Goal: Check status: Check status

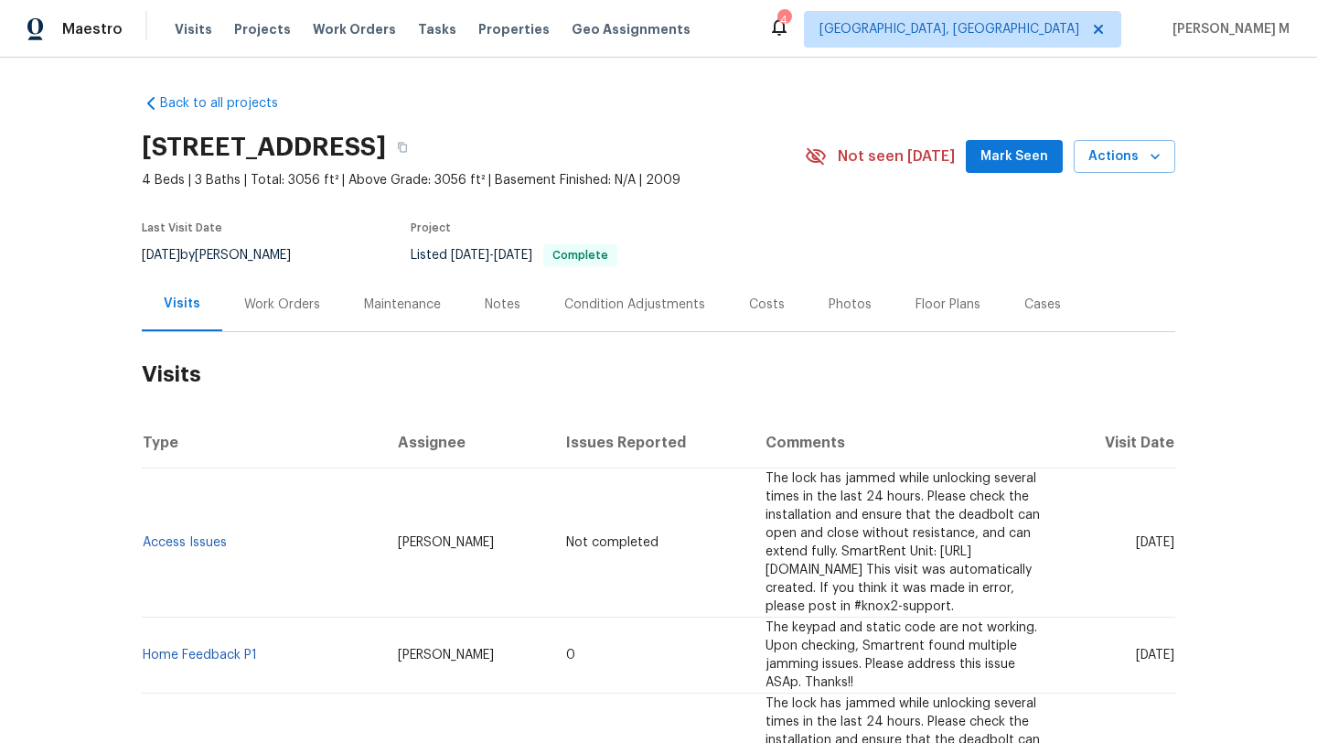
click at [275, 312] on div "Work Orders" at bounding box center [282, 304] width 76 height 18
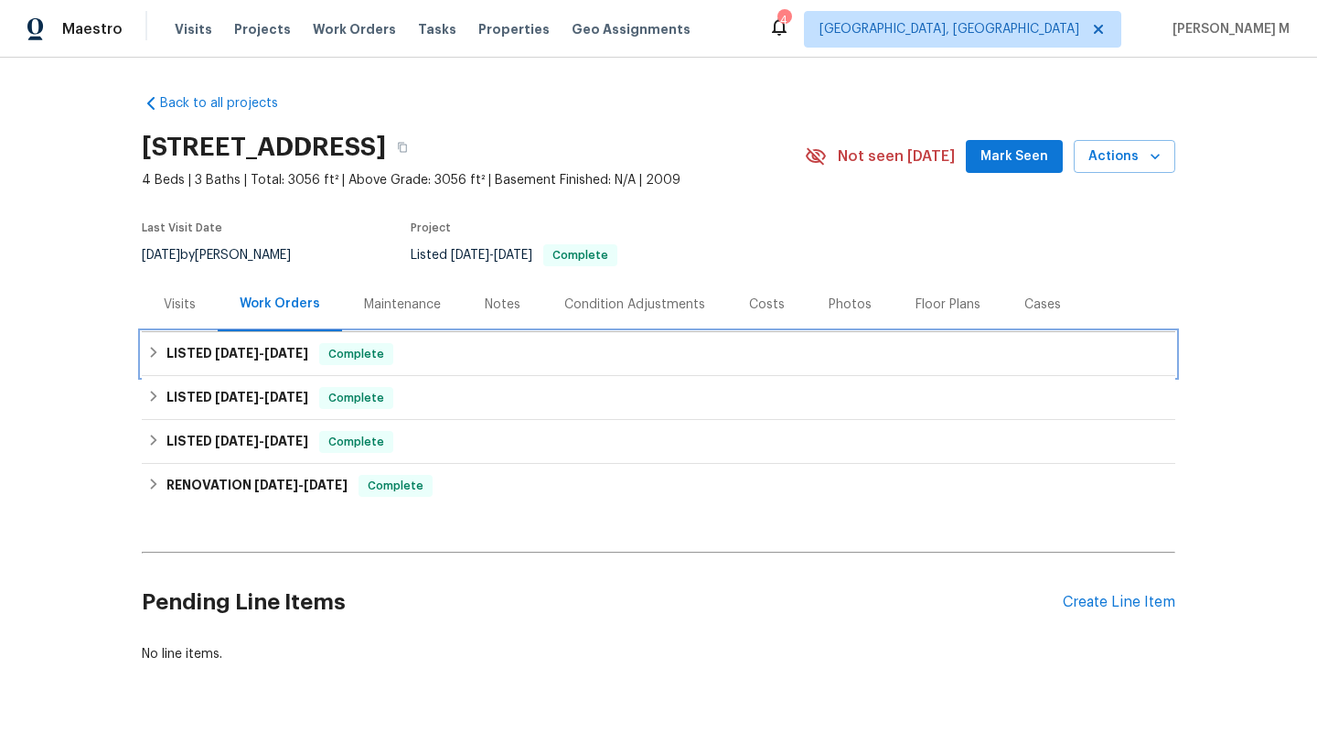
click at [305, 357] on div "LISTED [DATE] - [DATE] Complete" at bounding box center [658, 354] width 1023 height 22
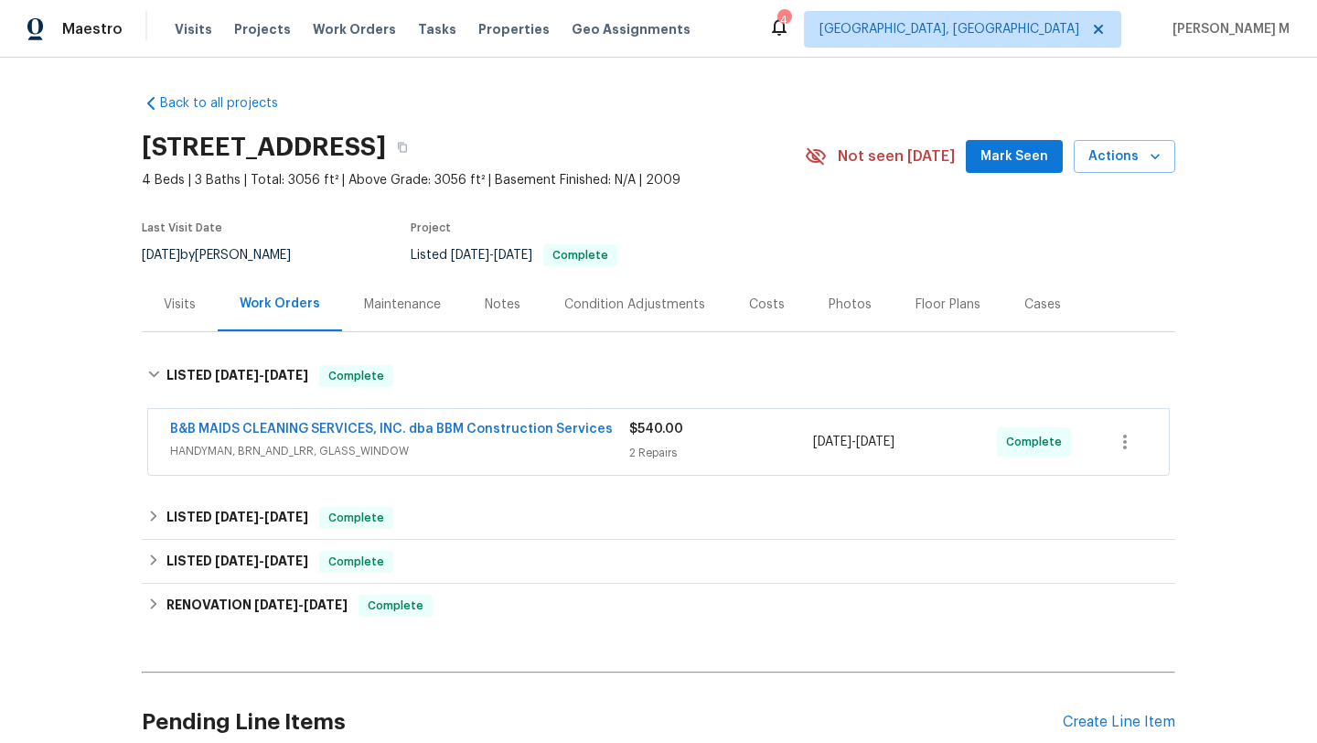
click at [488, 463] on div "B&B MAIDS CLEANING SERVICES, INC. dba BBM Construction Services HANDYMAN, BRN_A…" at bounding box center [399, 442] width 459 height 44
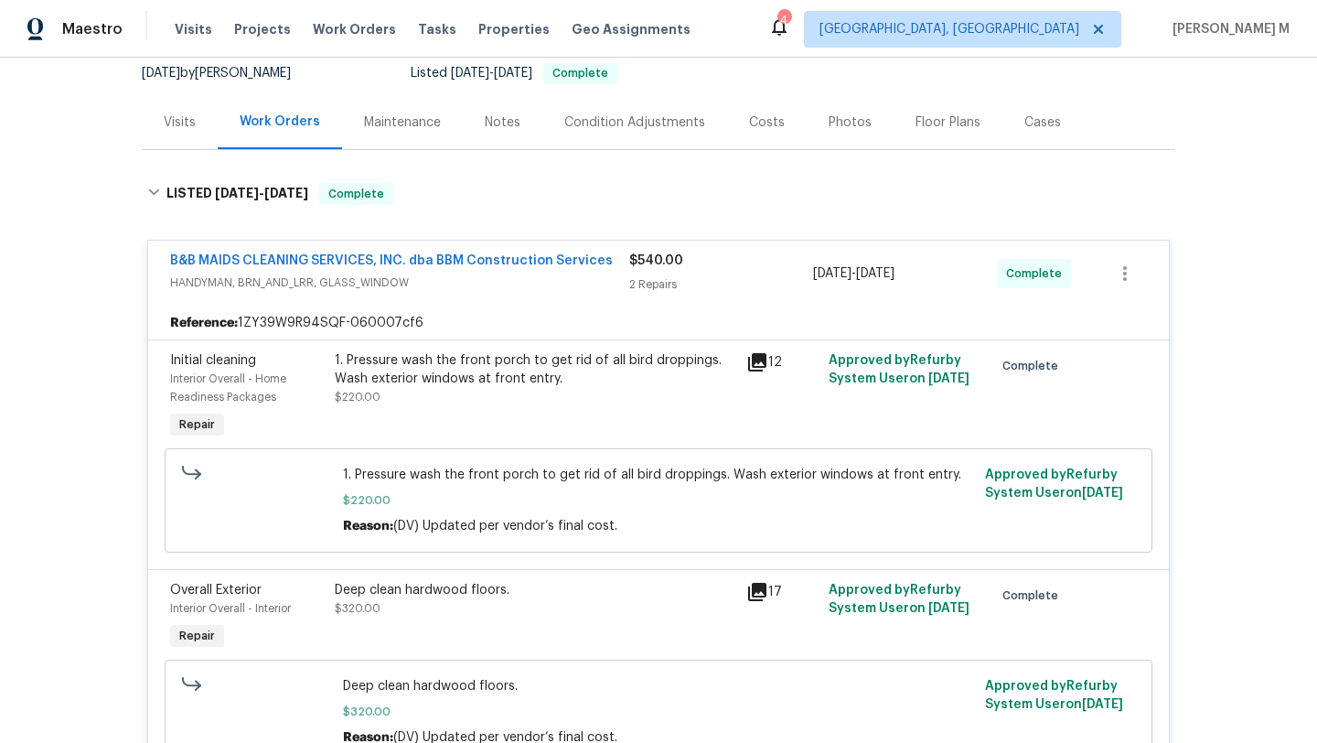
scroll to position [180, 0]
click at [181, 141] on div "Visits" at bounding box center [180, 124] width 76 height 54
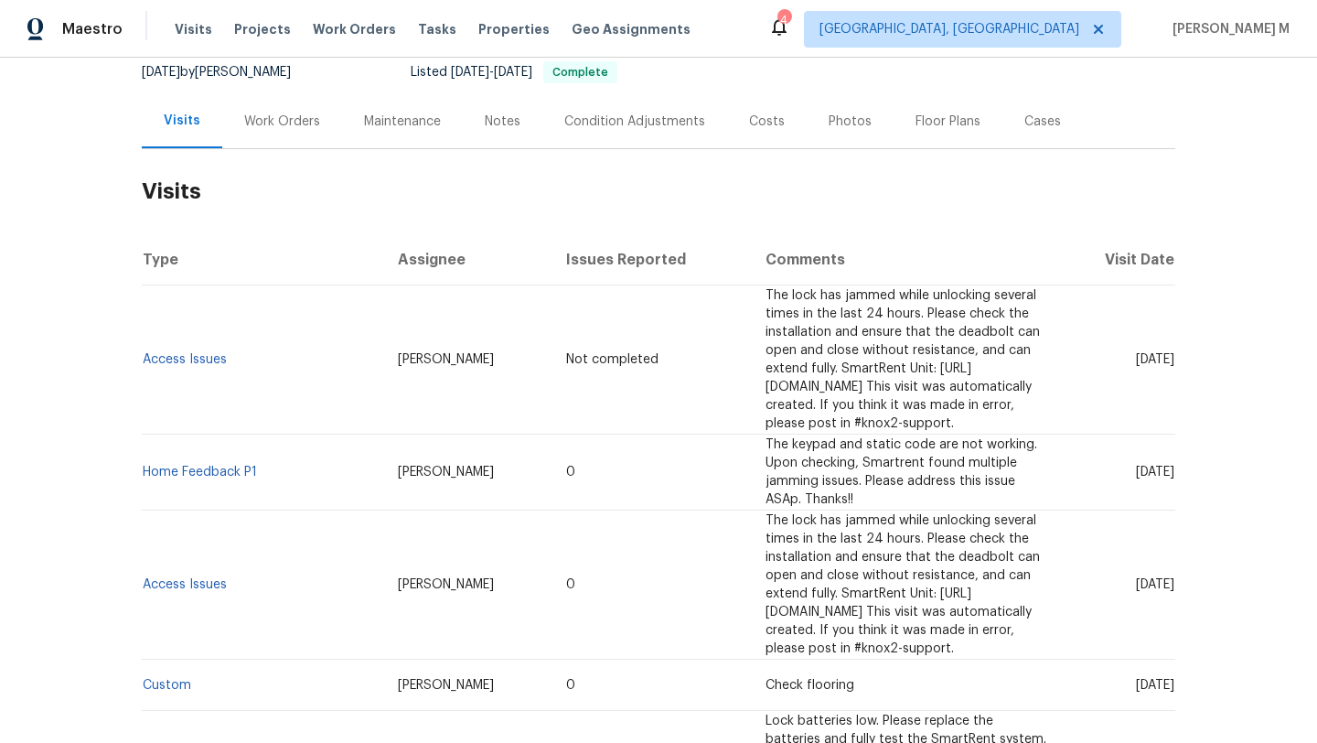
scroll to position [148, 0]
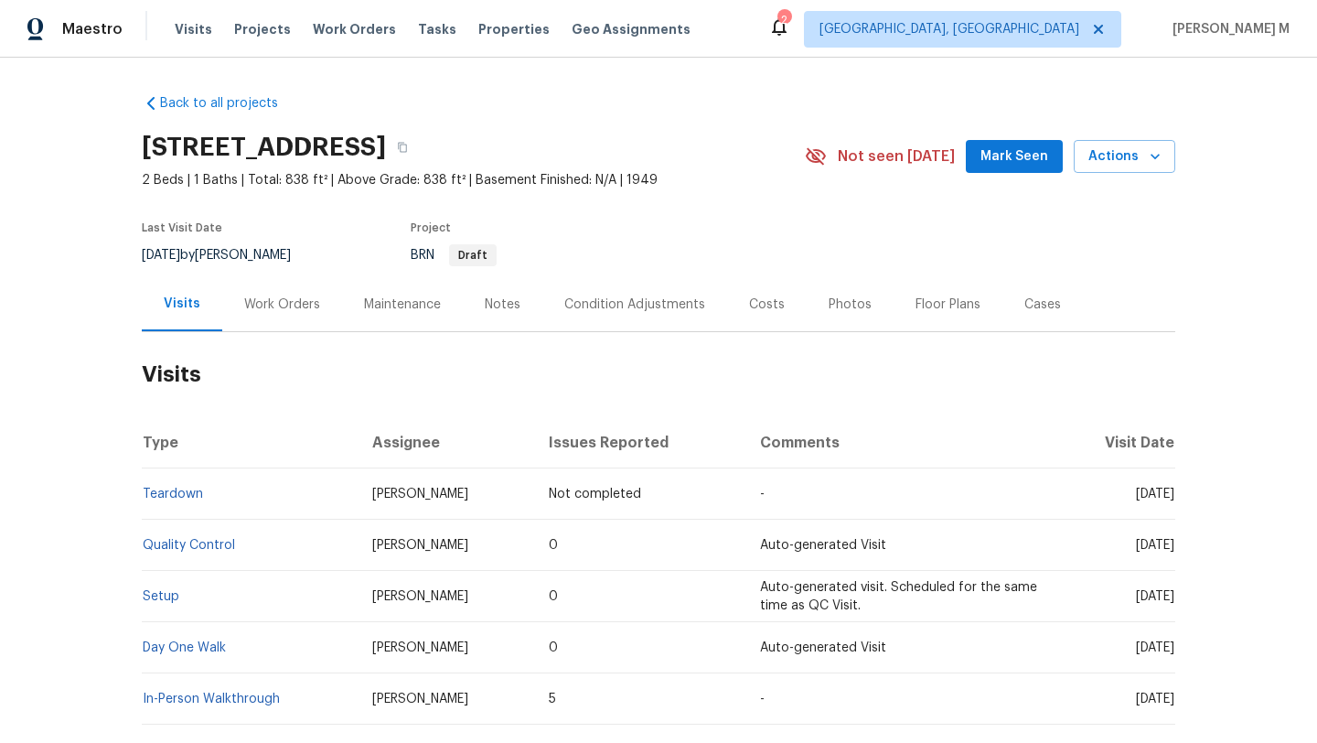
click at [247, 316] on div "Work Orders" at bounding box center [282, 304] width 120 height 54
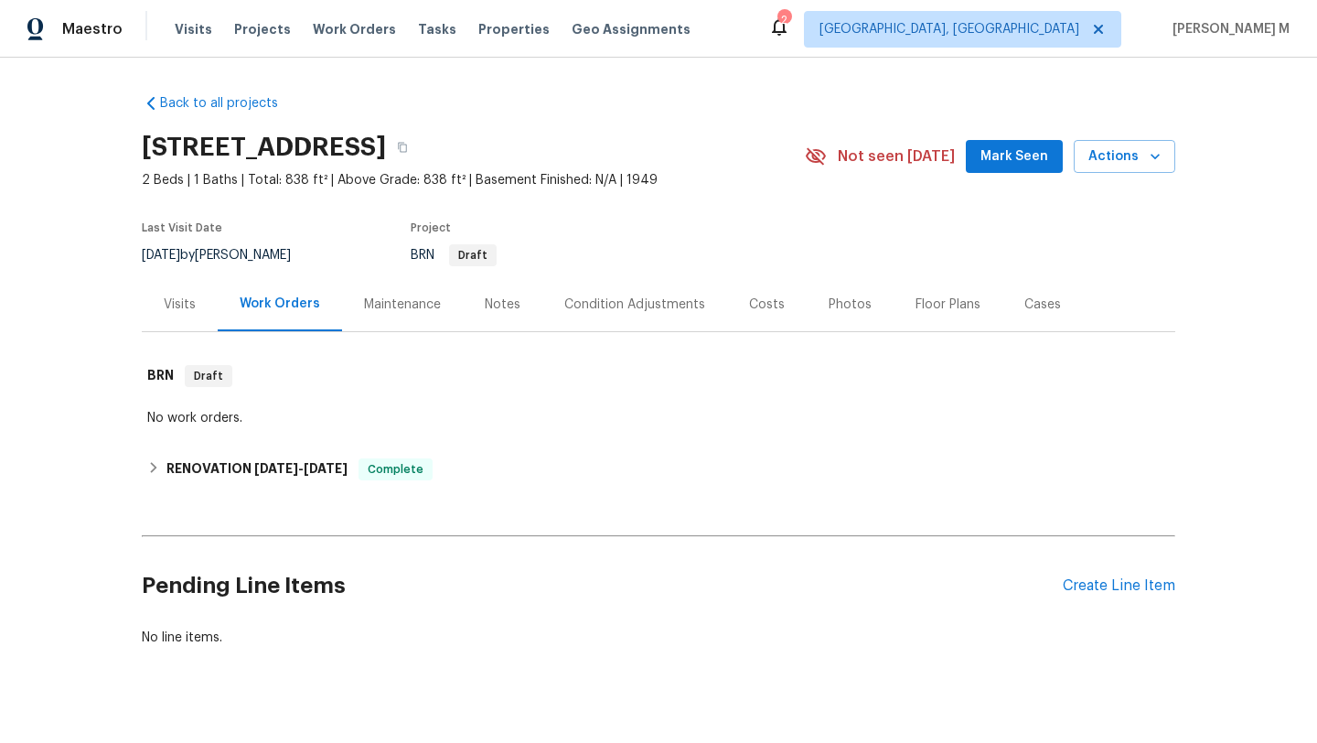
click at [184, 295] on div "Visits" at bounding box center [180, 304] width 32 height 18
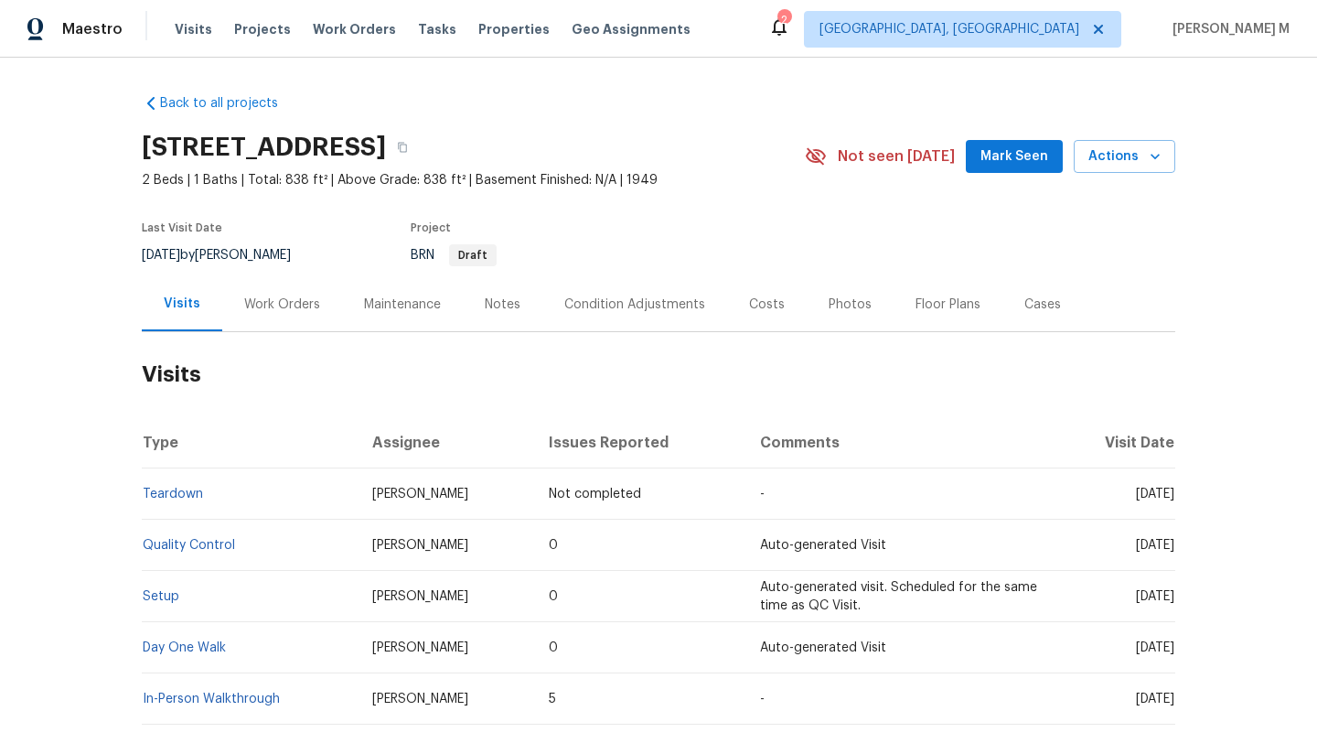
drag, startPoint x: 1091, startPoint y: 496, endPoint x: 1131, endPoint y: 496, distance: 39.3
click at [1136, 496] on span "[DATE]" at bounding box center [1155, 494] width 38 height 13
copy span "[DATE]"
drag, startPoint x: 292, startPoint y: 303, endPoint x: 269, endPoint y: 332, distance: 37.1
click at [292, 302] on div "Work Orders" at bounding box center [282, 304] width 76 height 18
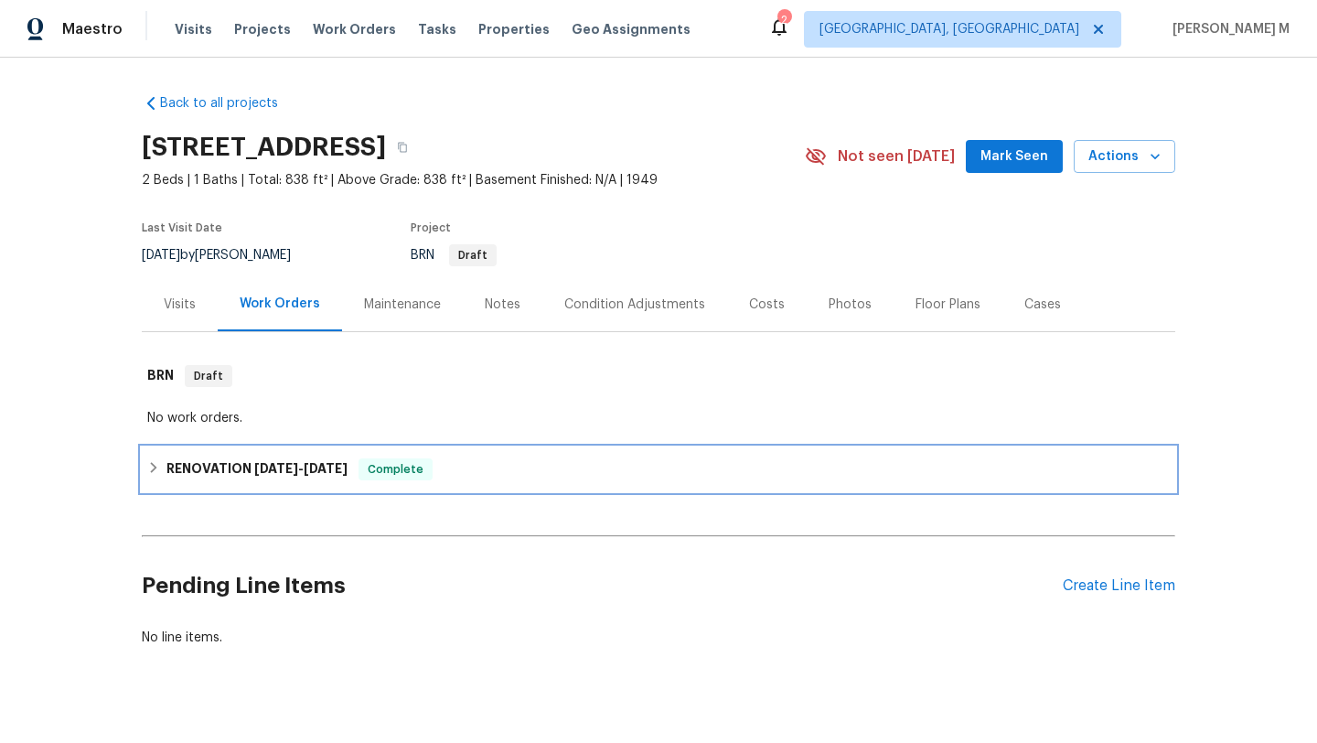
click at [258, 469] on span "6/12/25" at bounding box center [276, 468] width 44 height 13
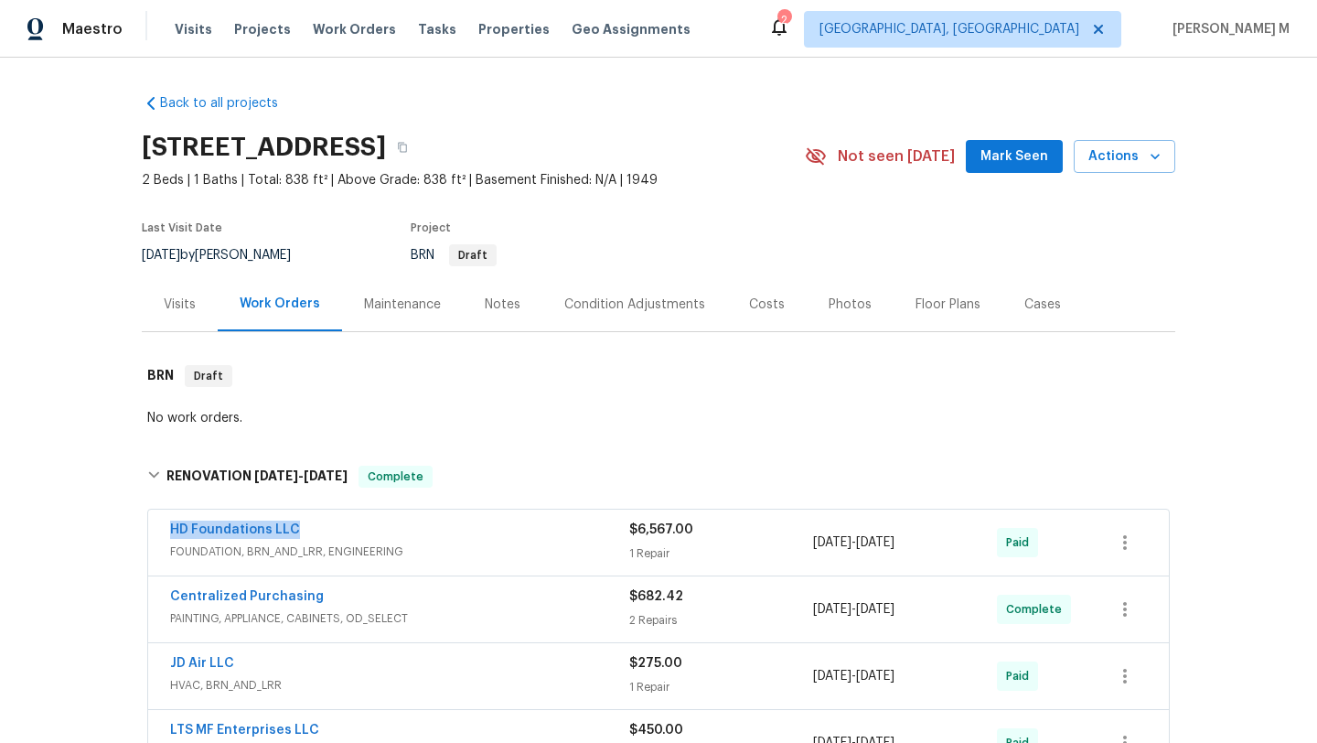
drag, startPoint x: 154, startPoint y: 524, endPoint x: 360, endPoint y: 524, distance: 206.7
click at [360, 524] on div "HD Foundations LLC FOUNDATION, BRN_AND_LRR, ENGINEERING $6,567.00 1 Repair 6/16…" at bounding box center [658, 542] width 1021 height 66
copy link "HD Foundations LLC"
copy span "6/16/2025 - 6/18/2025"
drag, startPoint x: 808, startPoint y: 547, endPoint x: 938, endPoint y: 546, distance: 130.8
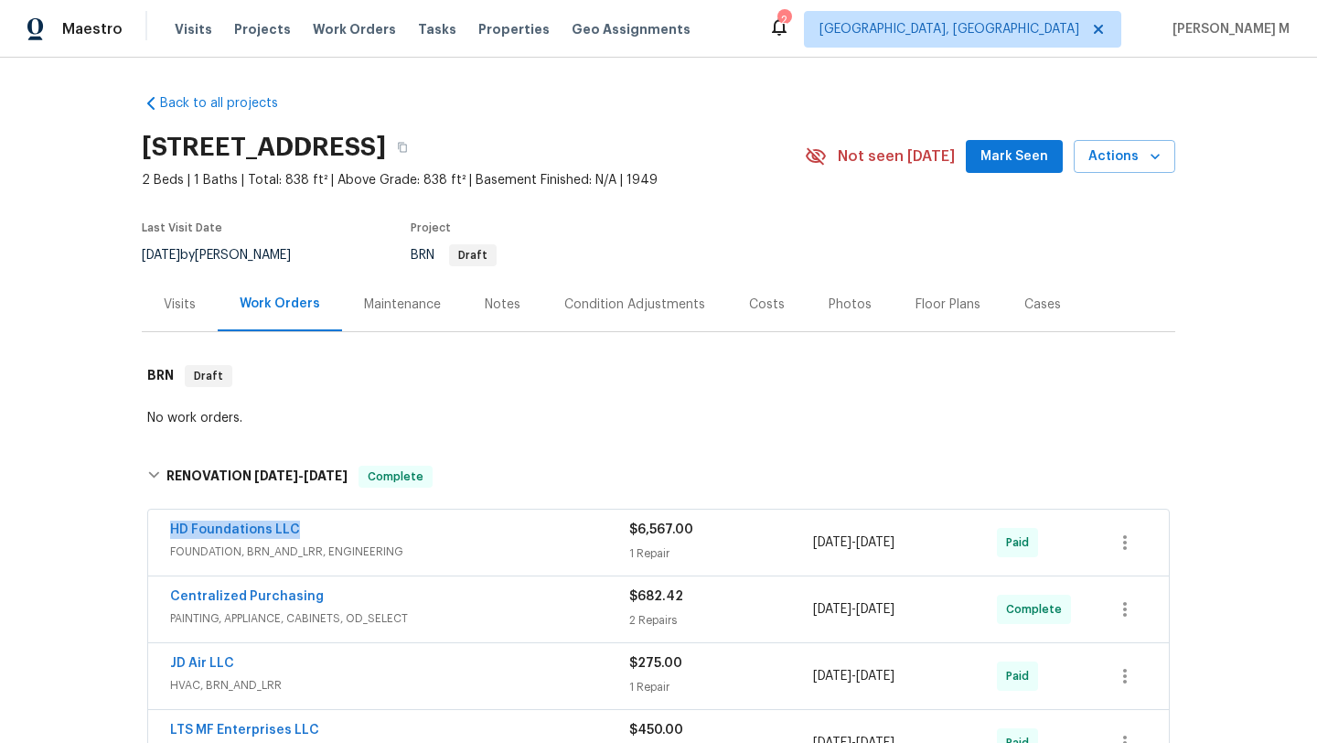
click at [938, 546] on div "6/16/2025 - 6/18/2025" at bounding box center [905, 542] width 184 height 44
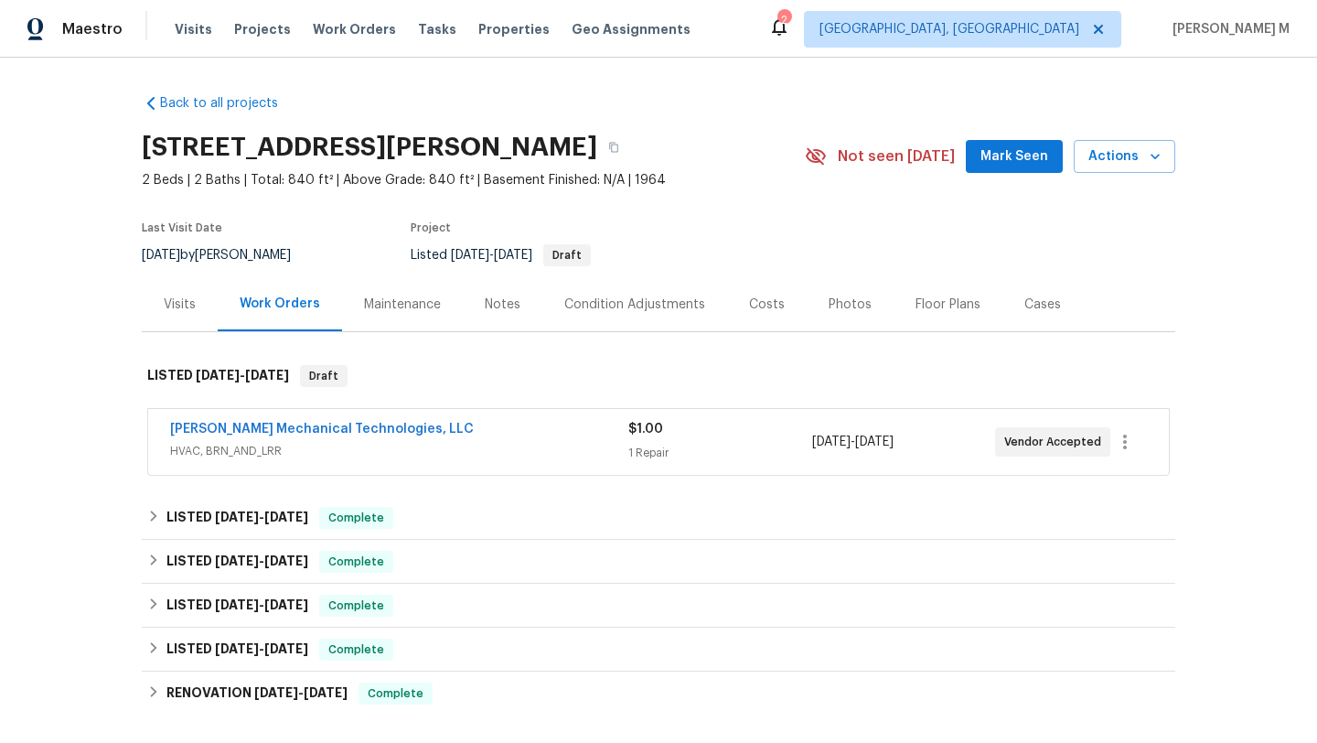
click at [533, 450] on span "HVAC, BRN_AND_LRR" at bounding box center [399, 451] width 458 height 18
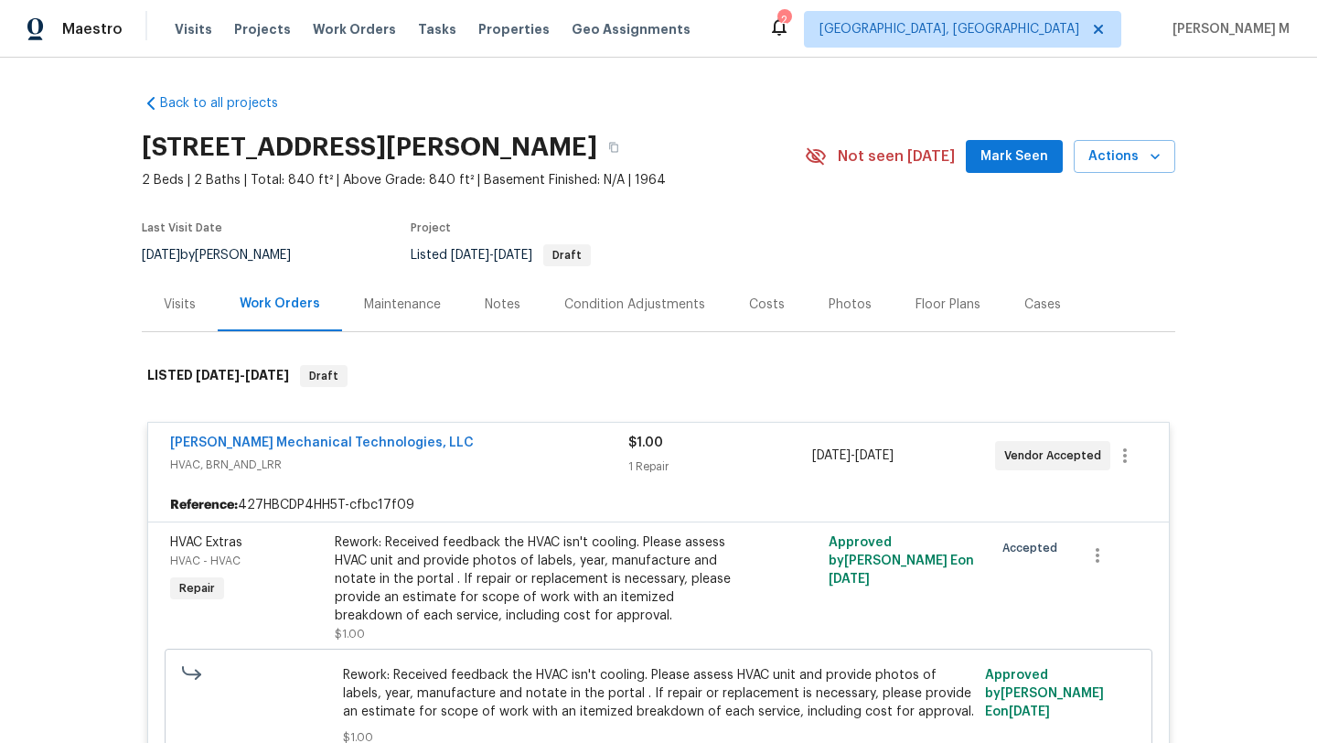
click at [1024, 306] on div "Cases" at bounding box center [1042, 304] width 37 height 18
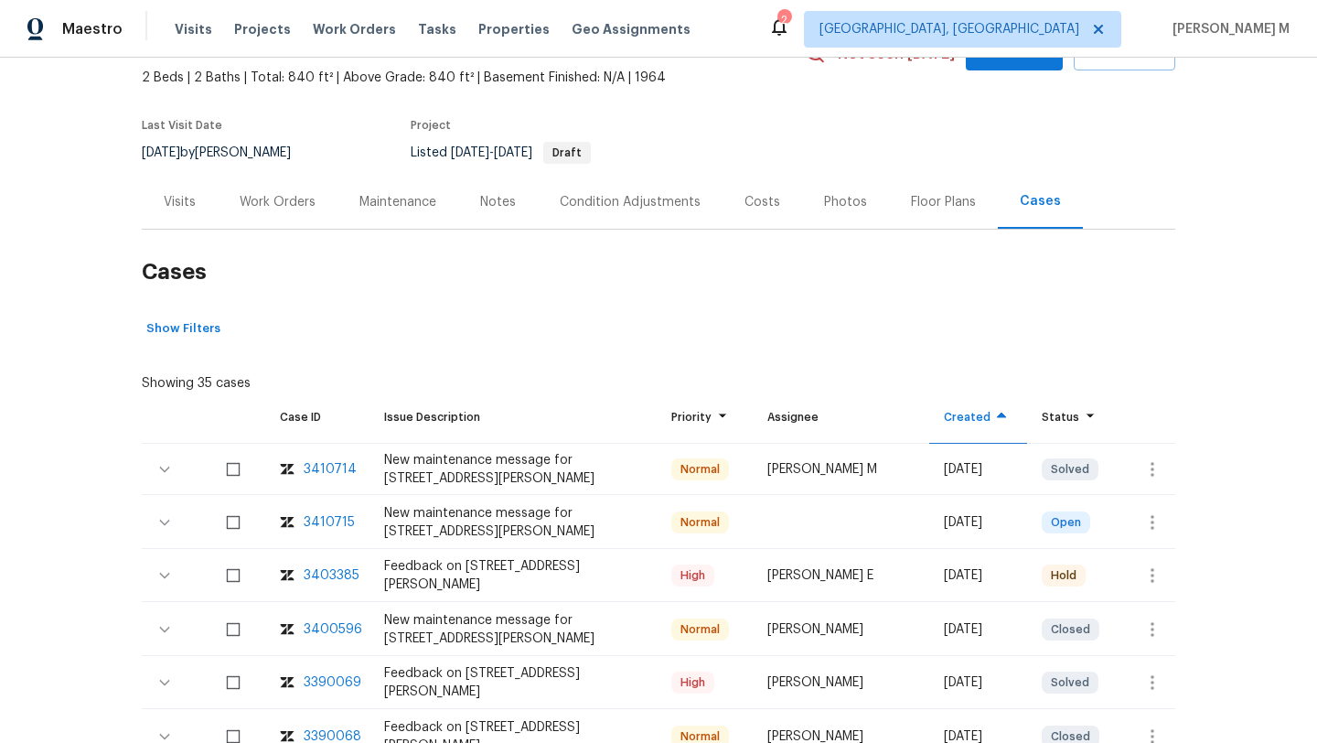
scroll to position [137, 0]
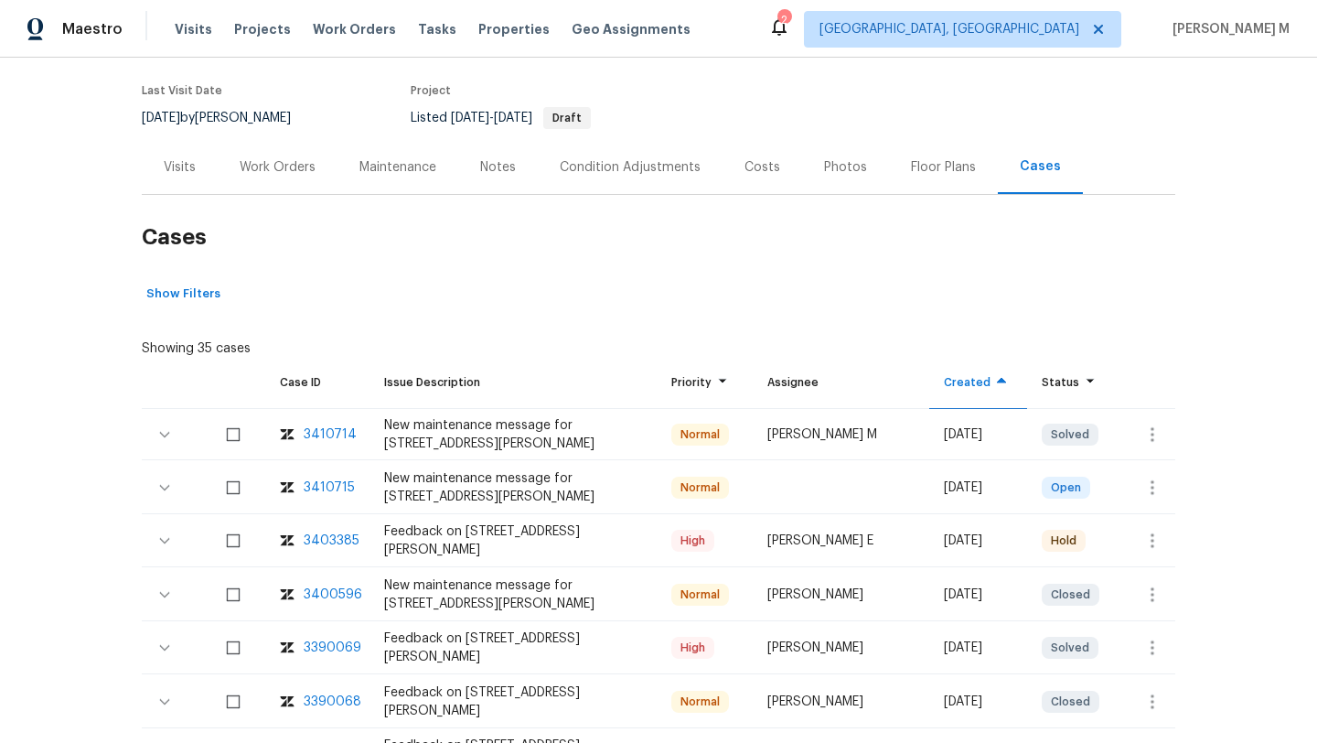
click at [305, 486] on div "3410715" at bounding box center [329, 487] width 51 height 18
